Goal: Task Accomplishment & Management: Use online tool/utility

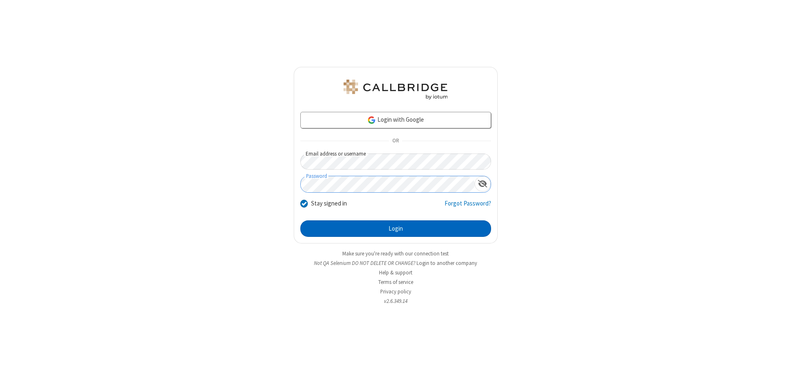
click at [396, 228] on button "Login" at bounding box center [396, 228] width 191 height 16
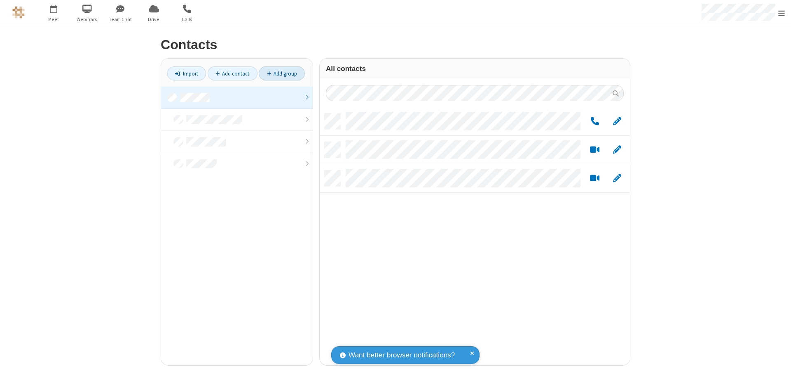
click at [282, 73] on link "Add group" at bounding box center [282, 73] width 46 height 14
